Goal: Check status

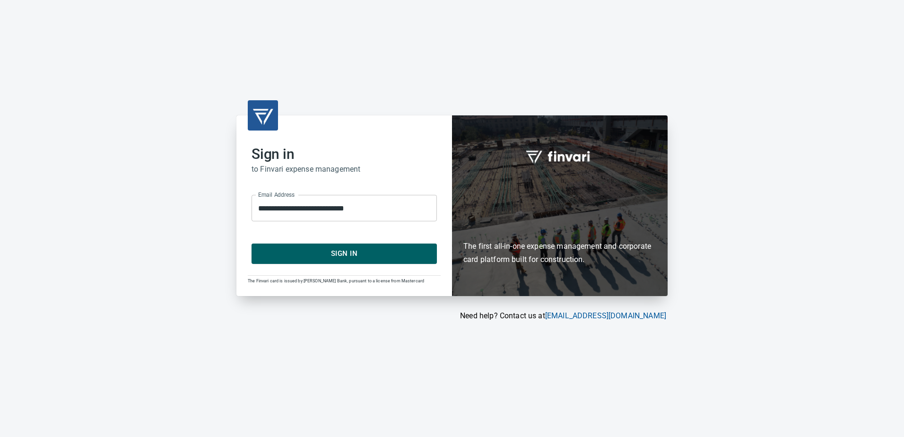
click at [334, 252] on span "Sign In" at bounding box center [344, 253] width 165 height 12
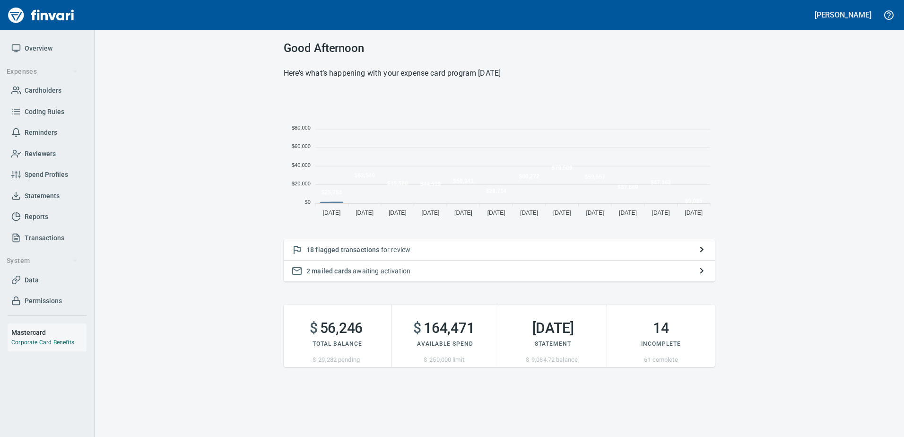
scroll to position [130, 424]
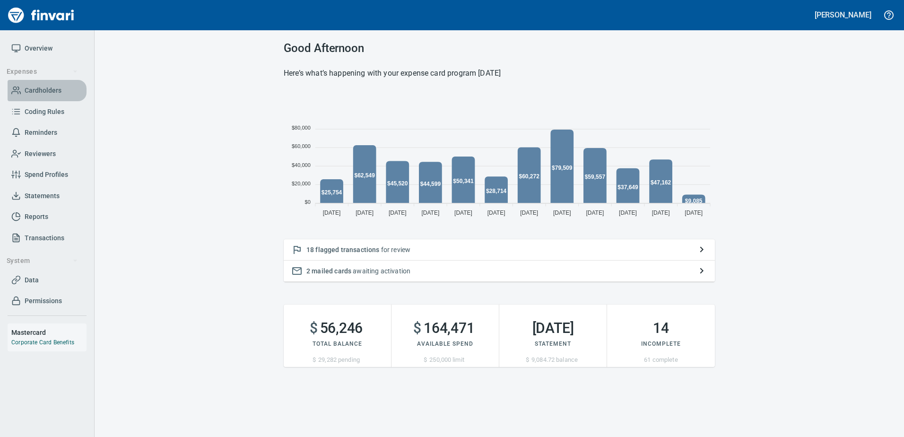
click at [35, 89] on span "Cardholders" at bounding box center [43, 91] width 37 height 12
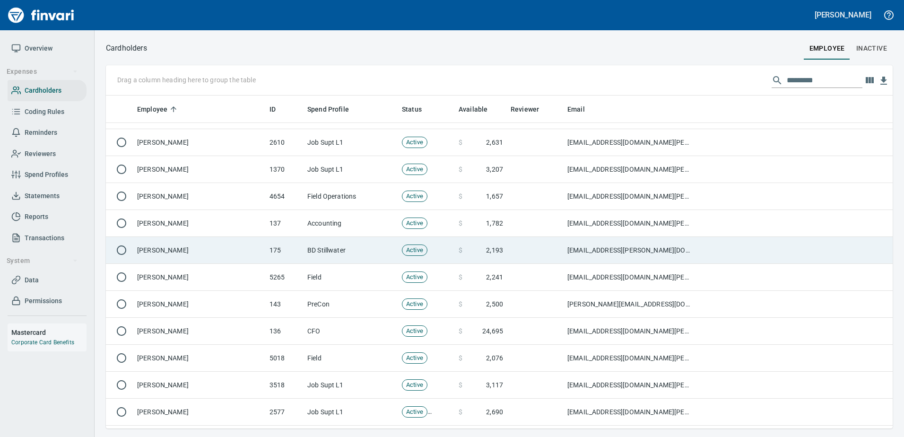
scroll to position [426, 0]
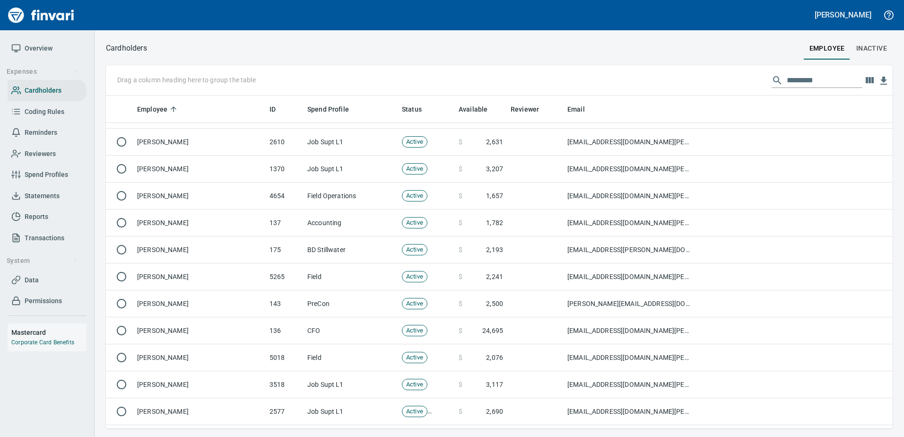
click at [40, 192] on span "Statements" at bounding box center [42, 196] width 35 height 12
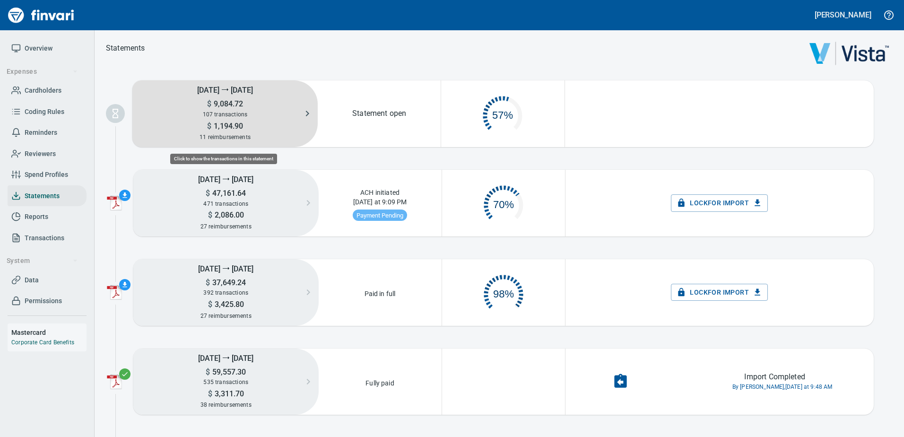
scroll to position [48, 115]
click at [262, 122] on h5 "$ 1,194.90" at bounding box center [224, 126] width 185 height 10
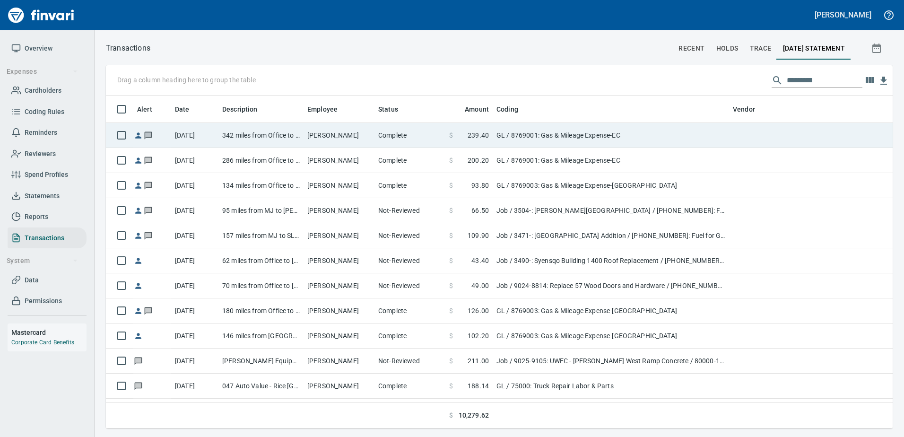
scroll to position [1, 1]
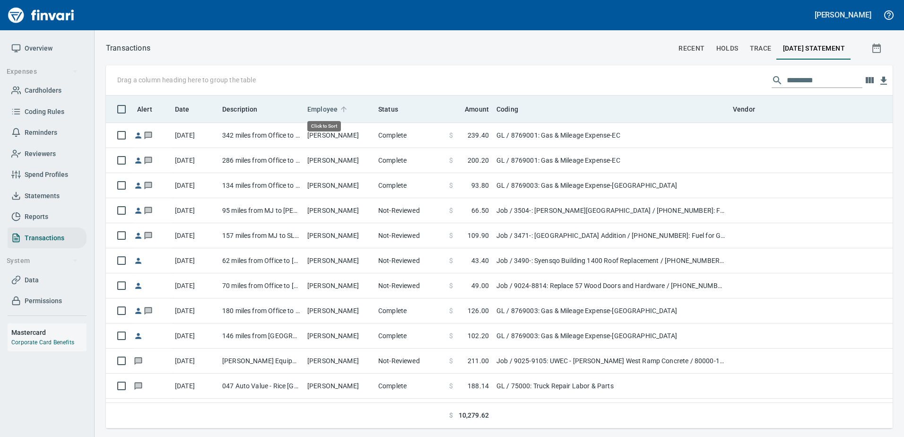
click at [331, 107] on span "Employee" at bounding box center [322, 109] width 30 height 11
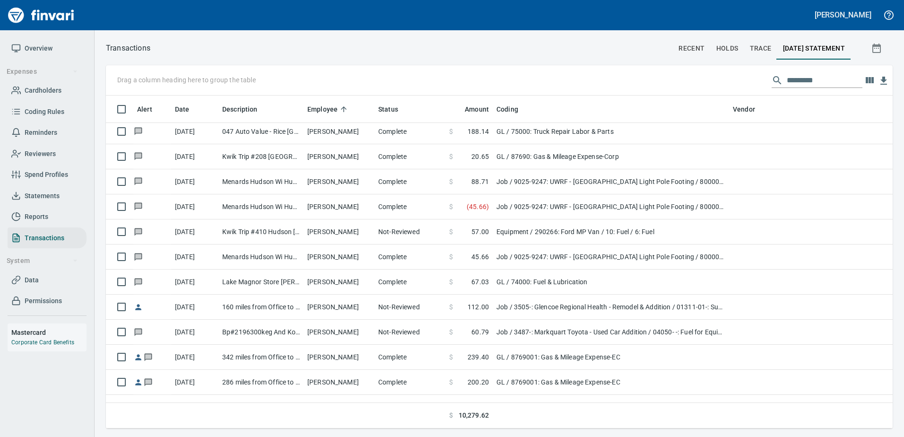
scroll to position [326, 773]
